Goal: Find specific page/section: Find specific page/section

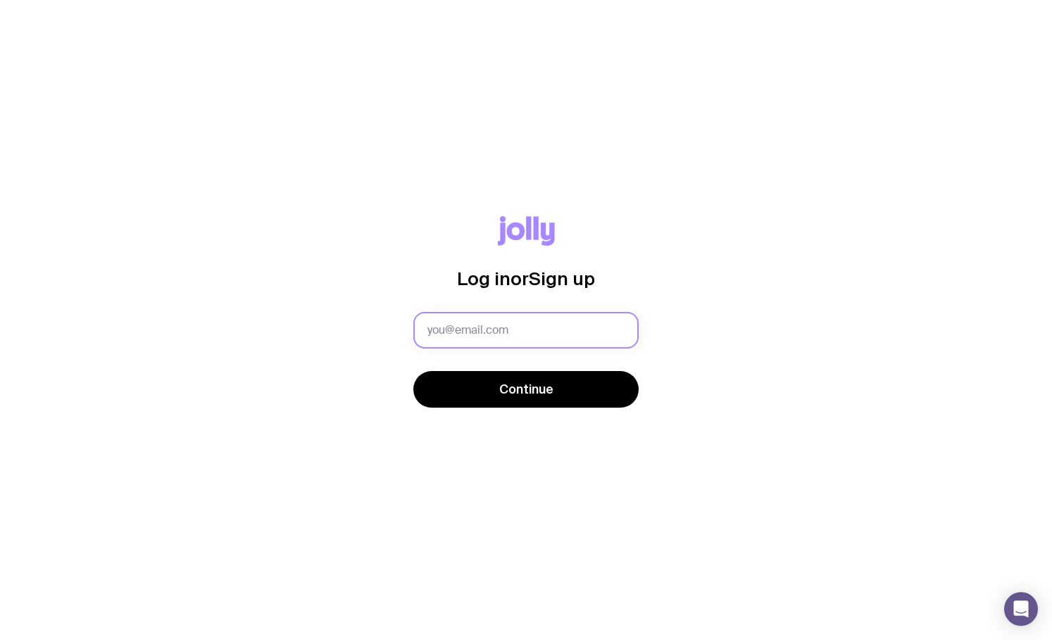
click at [546, 338] on input "text" at bounding box center [525, 330] width 225 height 37
type input "[EMAIL_ADDRESS][DOMAIN_NAME]"
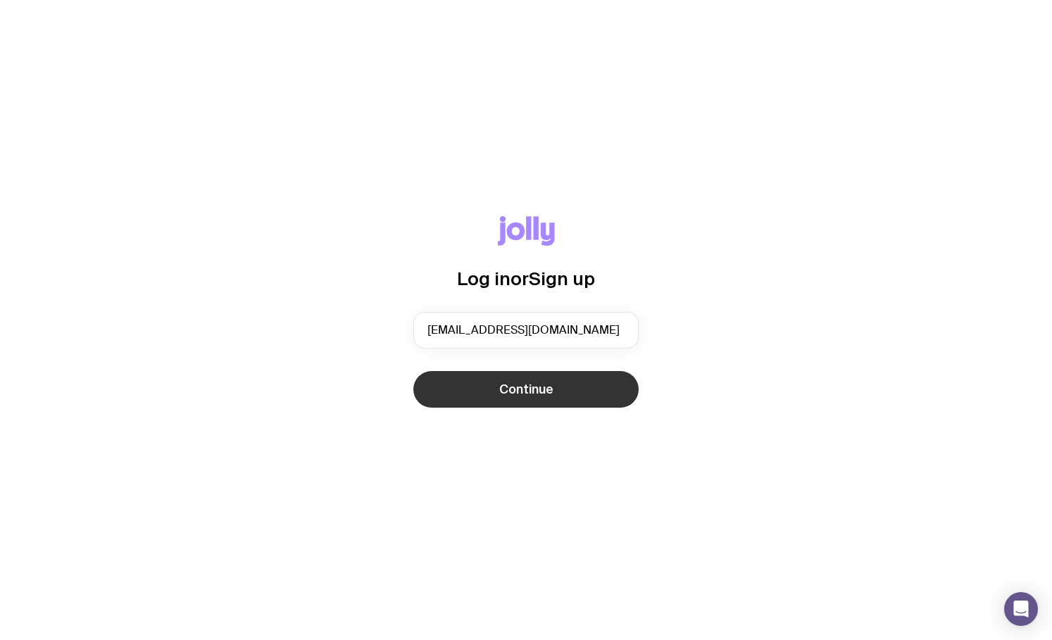
click at [517, 394] on span "Continue" at bounding box center [526, 389] width 54 height 17
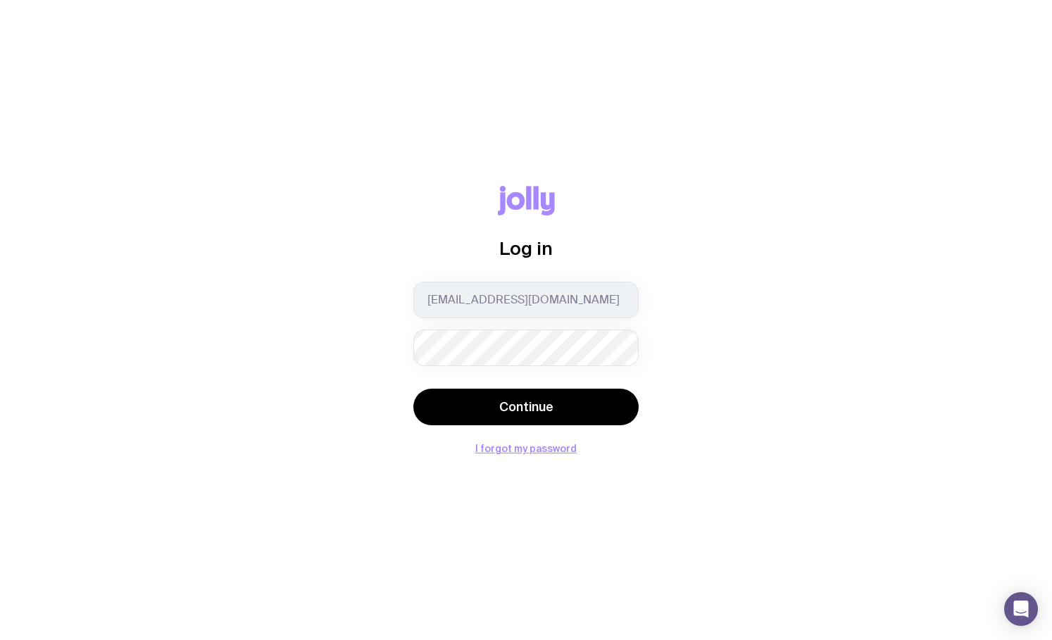
click at [413, 389] on button "Continue" at bounding box center [525, 407] width 225 height 37
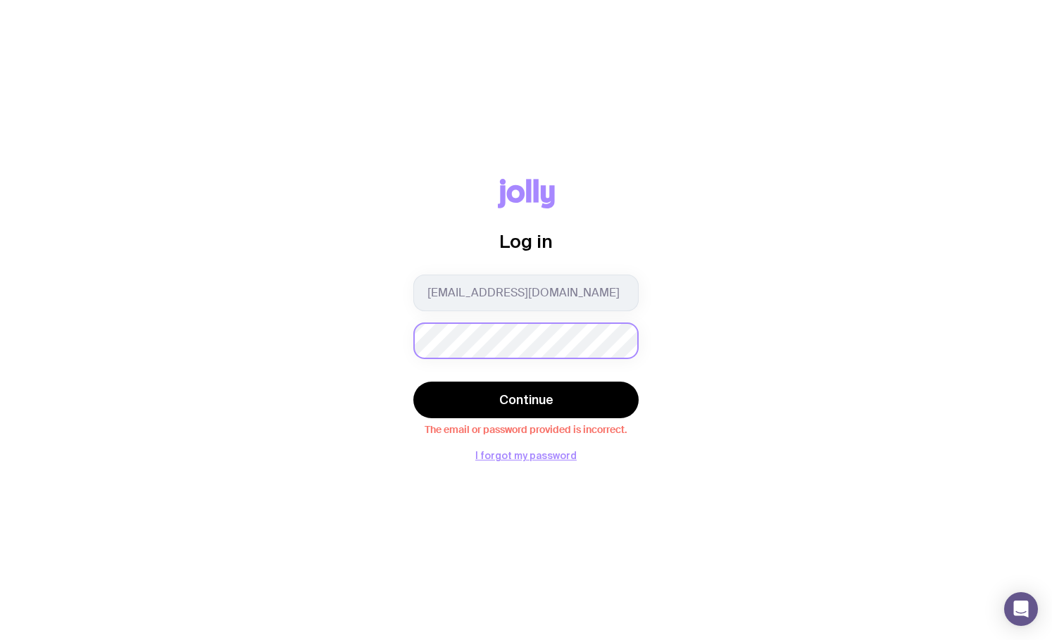
click at [413, 382] on button "Continue" at bounding box center [525, 400] width 225 height 37
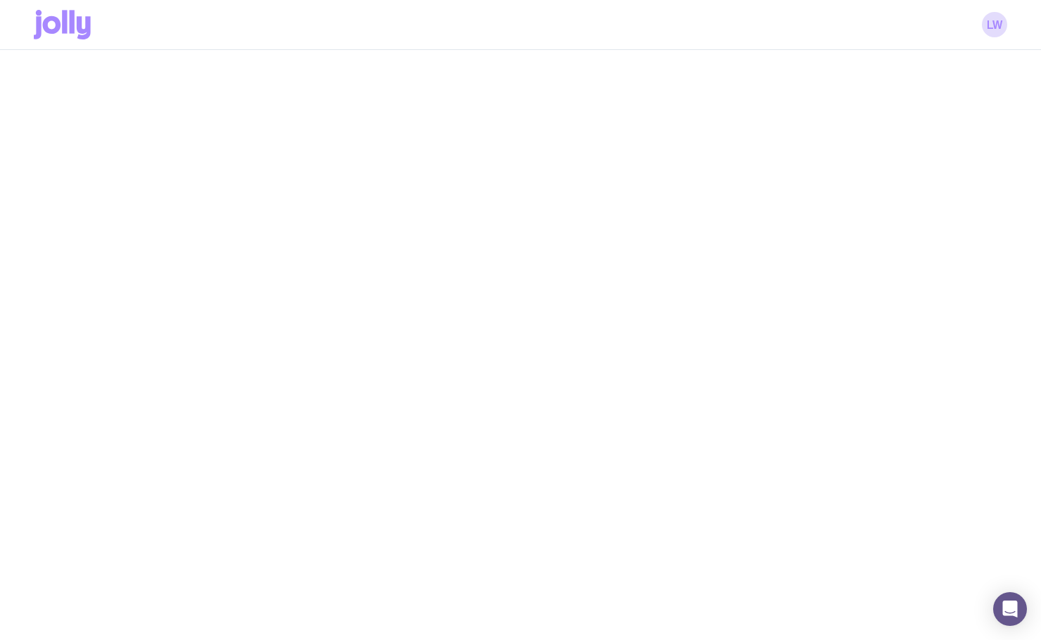
click at [700, 187] on div at bounding box center [520, 370] width 1041 height 640
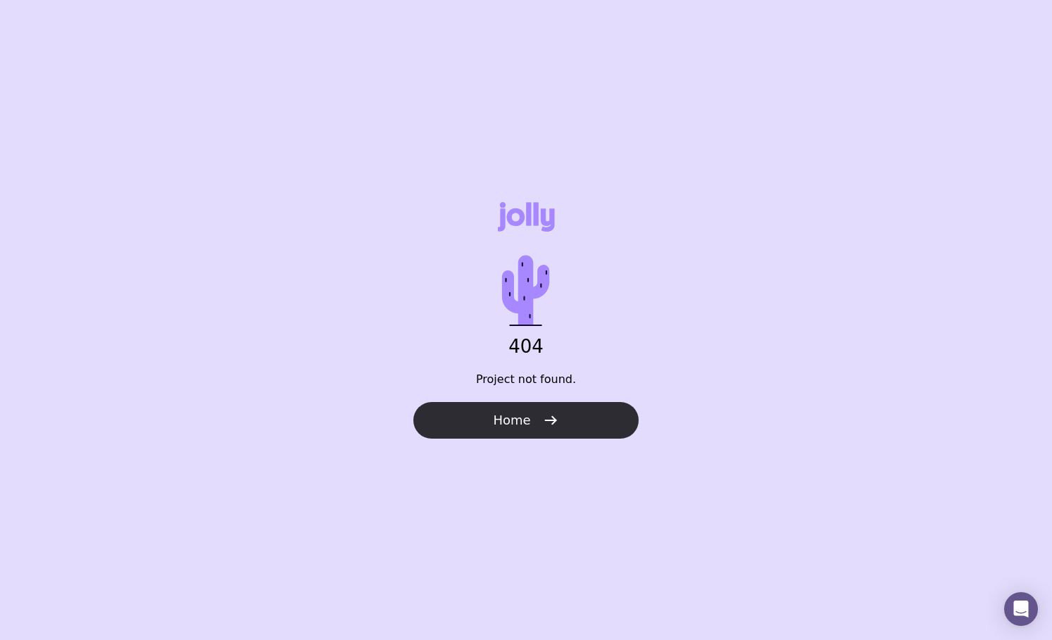
click at [515, 418] on span "Home" at bounding box center [511, 420] width 37 height 17
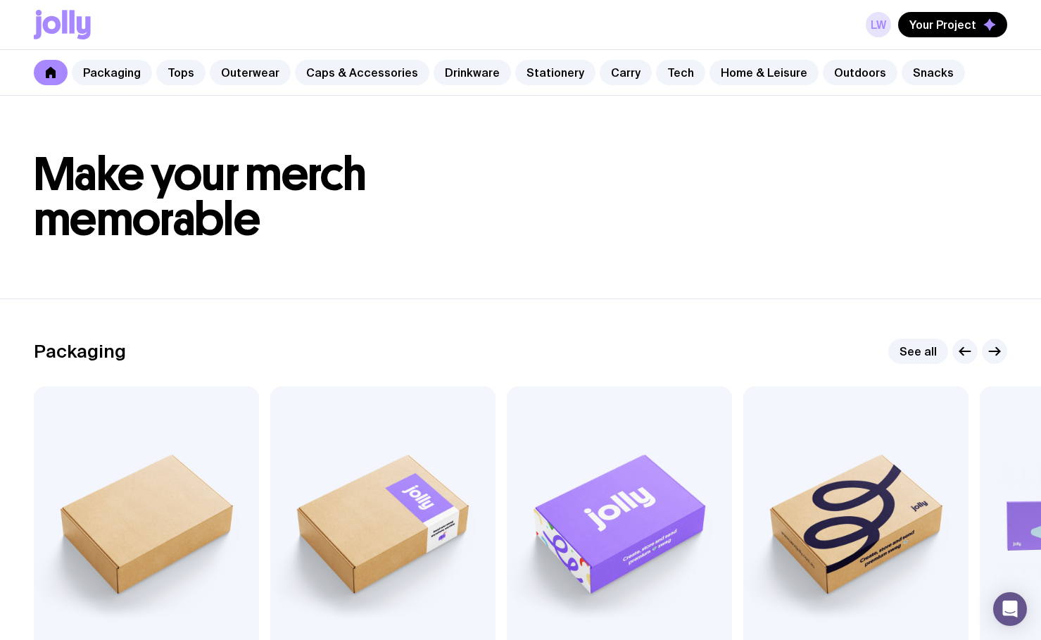
click at [884, 31] on link "LW" at bounding box center [878, 24] width 25 height 25
